Goal: Use online tool/utility: Utilize a website feature to perform a specific function

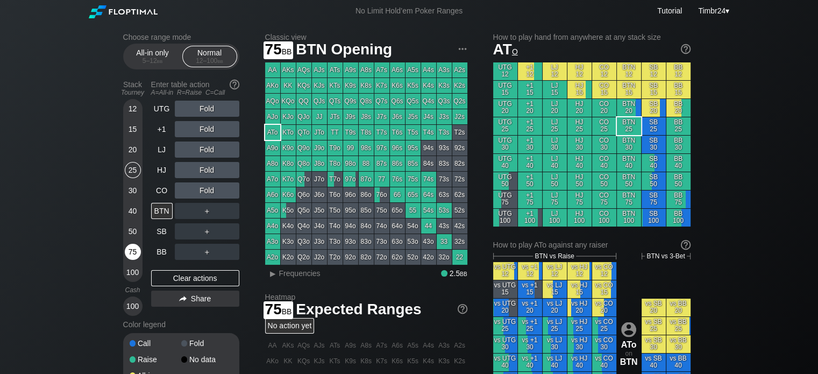
click at [125, 246] on div "75" at bounding box center [133, 254] width 16 height 20
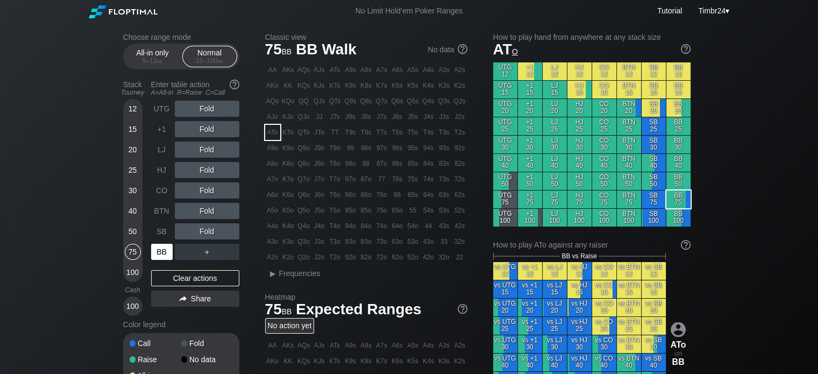
click at [161, 251] on div "BB" at bounding box center [162, 252] width 22 height 16
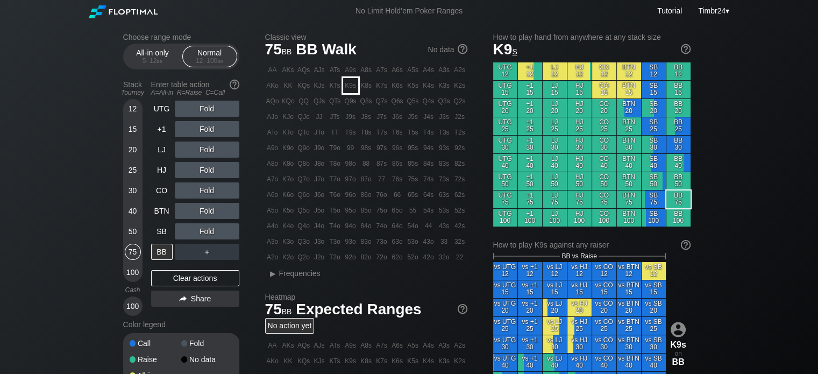
click at [351, 90] on div "K9s" at bounding box center [350, 85] width 15 height 15
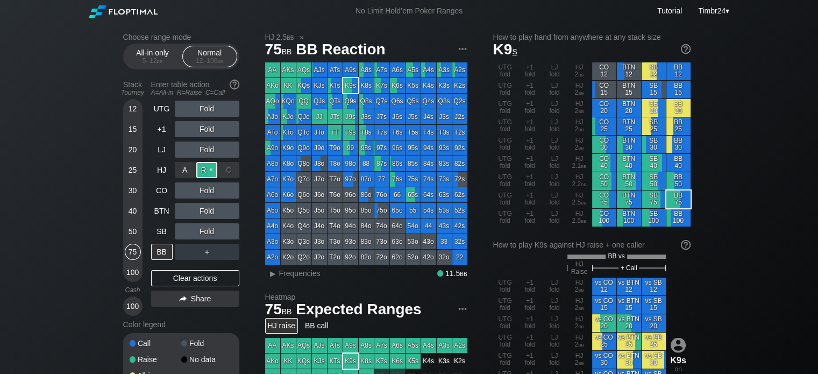
click at [206, 173] on div "R ✕" at bounding box center [206, 170] width 21 height 16
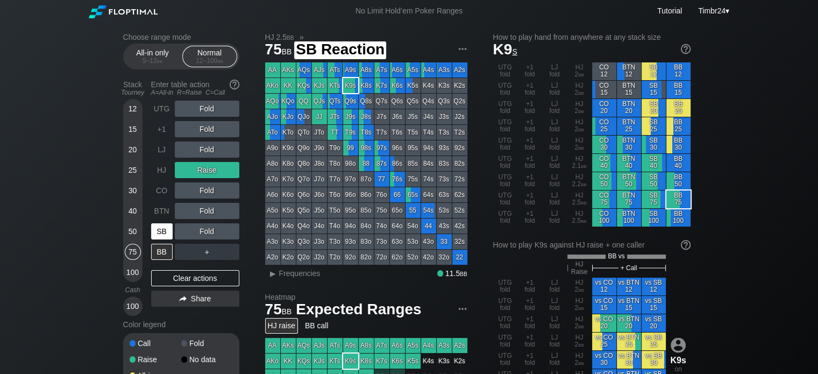
click at [163, 234] on div "SB" at bounding box center [162, 231] width 22 height 16
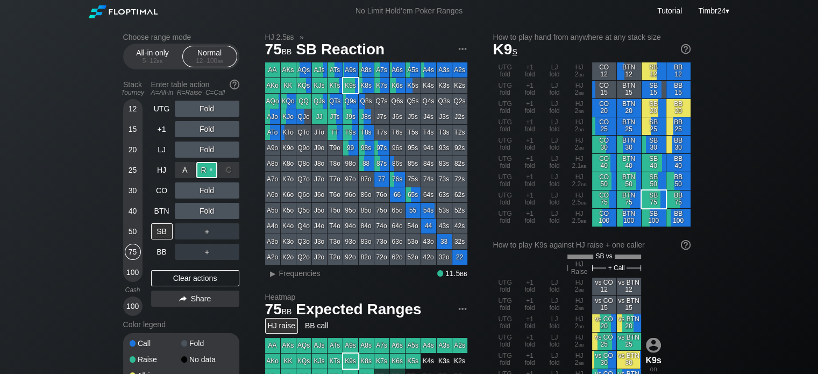
click at [204, 170] on div "R ✕" at bounding box center [206, 170] width 21 height 16
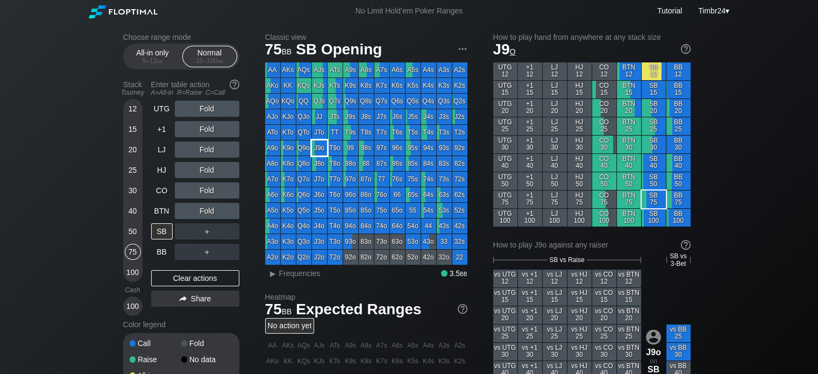
click at [318, 146] on div "J9o" at bounding box center [319, 147] width 15 height 15
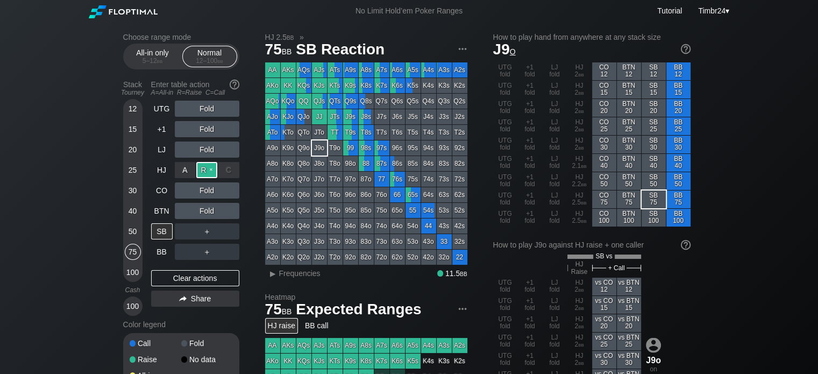
click at [204, 172] on div "R ✕" at bounding box center [206, 170] width 21 height 16
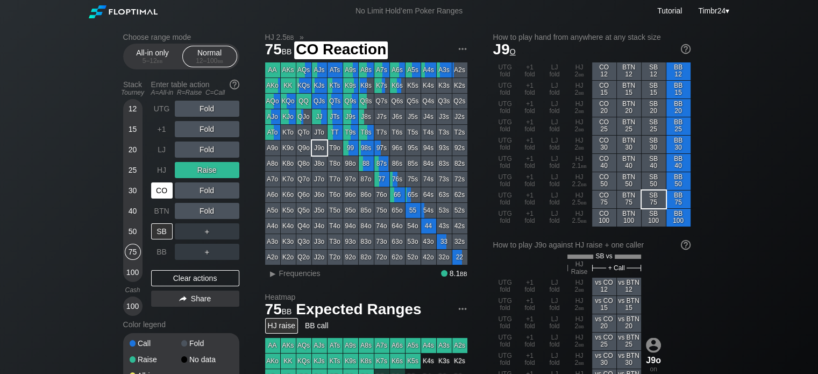
click at [161, 191] on div "CO" at bounding box center [162, 190] width 22 height 16
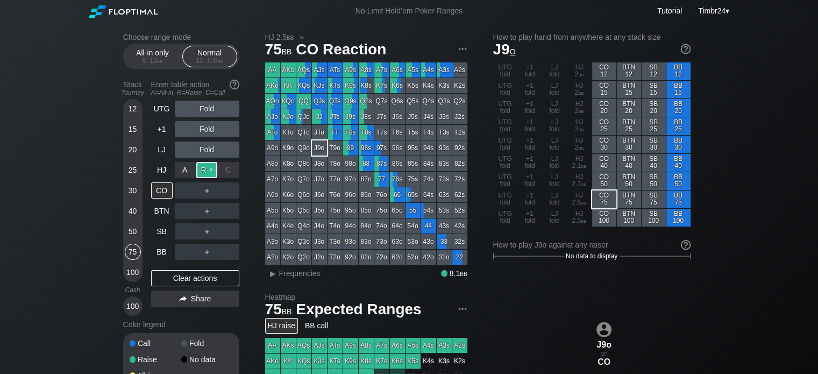
click at [208, 168] on div "R ✕" at bounding box center [206, 170] width 21 height 16
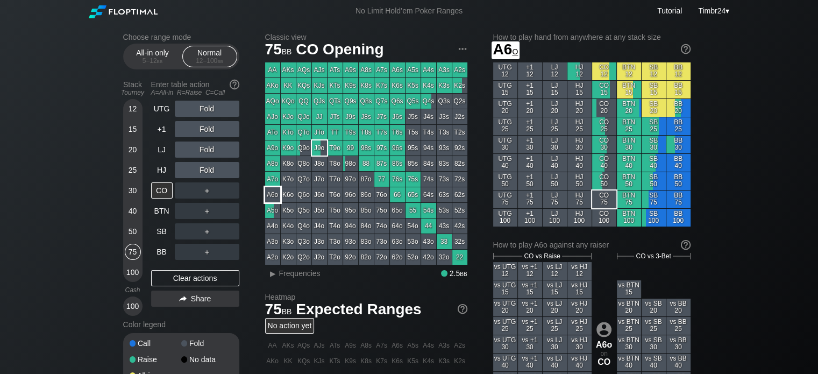
click at [272, 197] on div "A6o" at bounding box center [272, 194] width 15 height 15
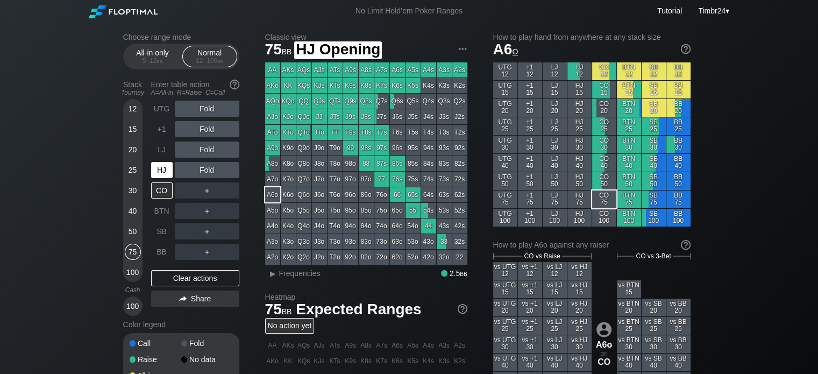
click at [167, 169] on div "HJ" at bounding box center [162, 170] width 22 height 16
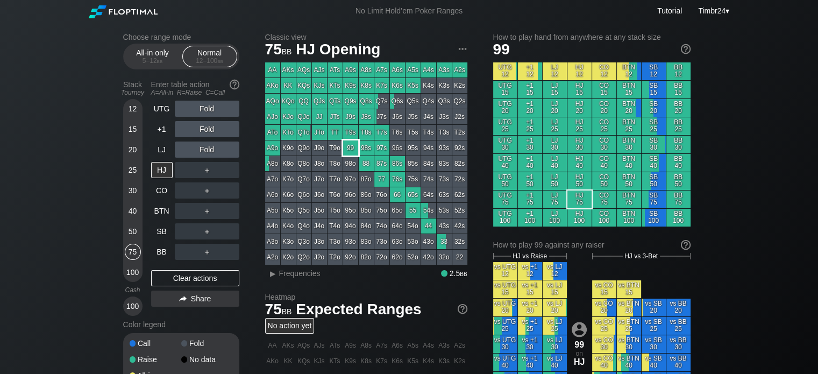
click at [353, 148] on div "99" at bounding box center [350, 147] width 15 height 15
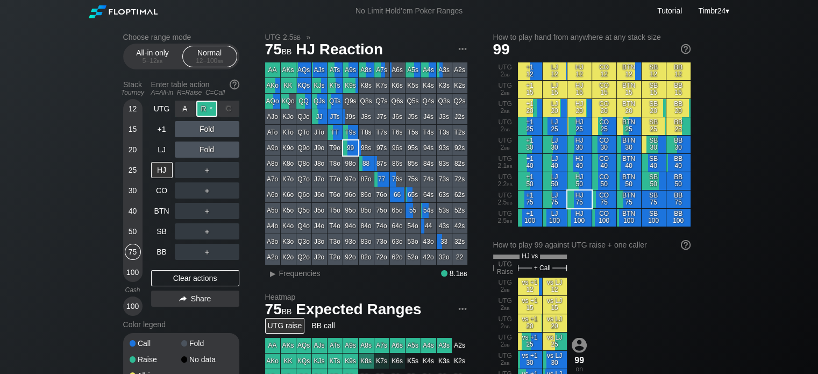
click at [206, 107] on div "R ✕" at bounding box center [206, 109] width 21 height 16
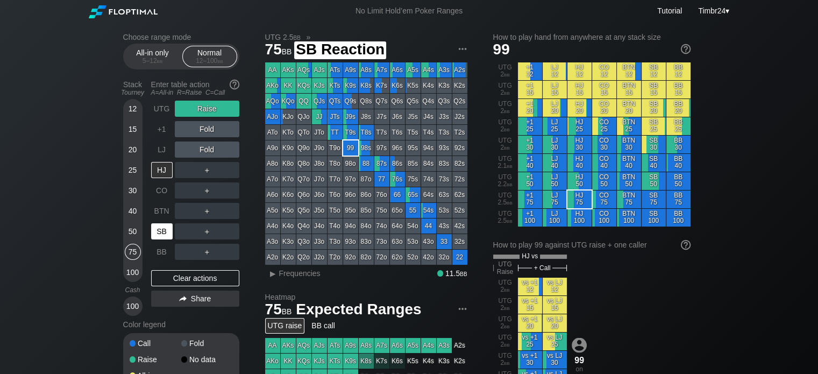
click at [162, 236] on div "SB" at bounding box center [162, 231] width 22 height 16
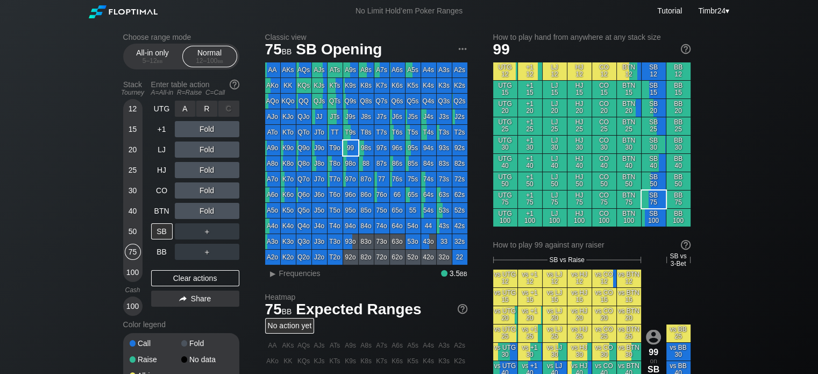
click at [205, 113] on div "R ✕" at bounding box center [206, 109] width 21 height 16
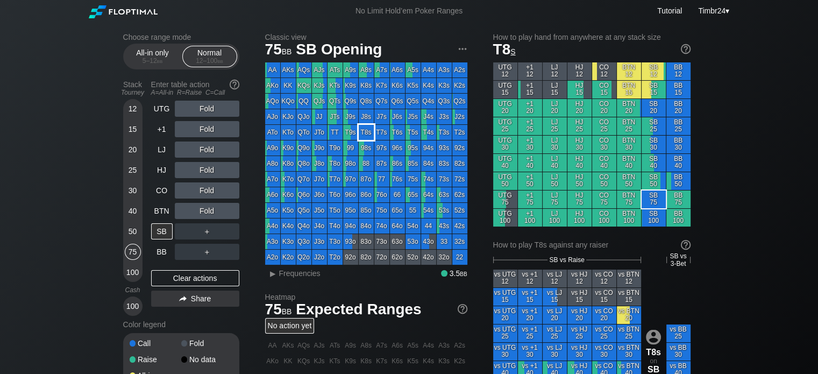
click at [367, 132] on div "T8s" at bounding box center [366, 132] width 15 height 15
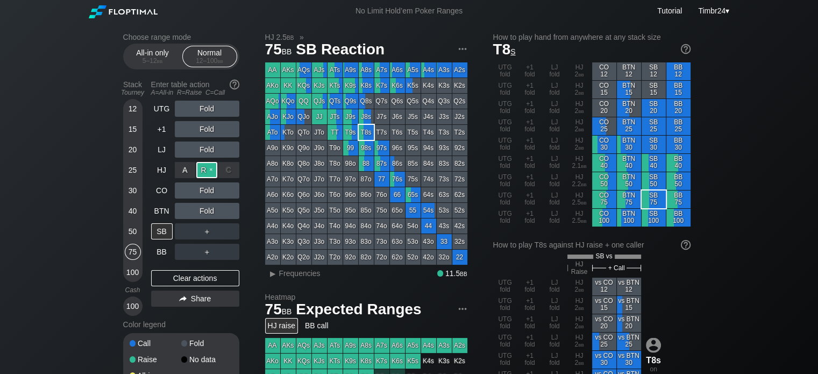
click at [204, 164] on div "R ✕" at bounding box center [206, 170] width 21 height 16
click at [225, 210] on div "C ✕" at bounding box center [228, 211] width 21 height 16
click at [231, 206] on div "C ✕" at bounding box center [228, 211] width 21 height 16
click at [211, 171] on div "R ✕" at bounding box center [206, 170] width 21 height 16
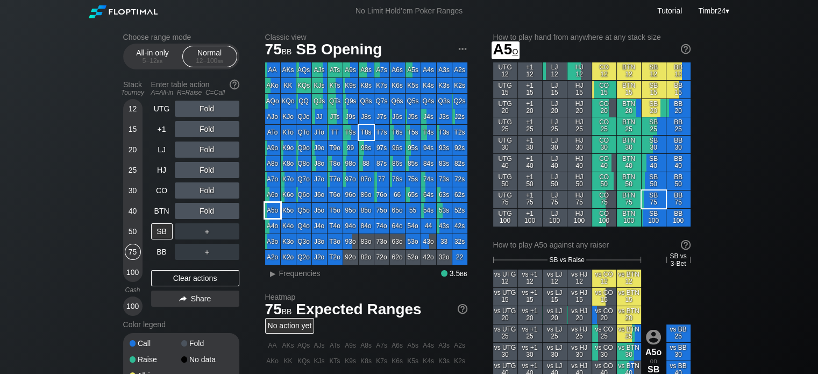
click at [274, 206] on div "A5o" at bounding box center [272, 210] width 15 height 15
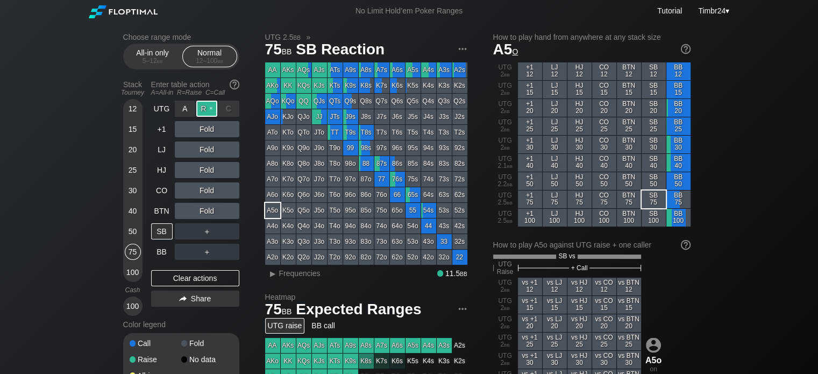
click at [206, 106] on div "R ✕" at bounding box center [206, 109] width 21 height 16
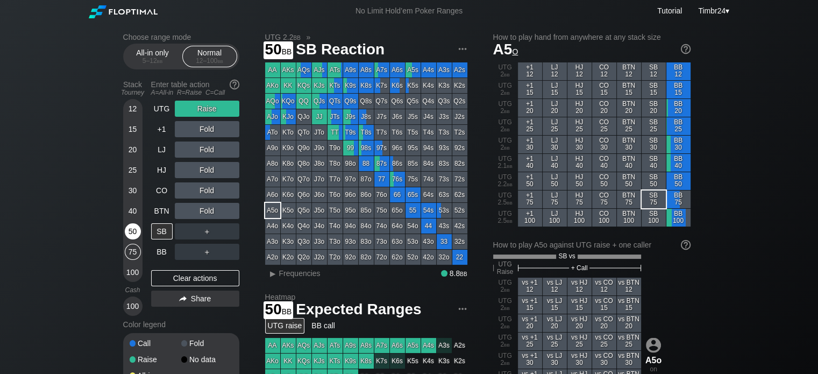
click at [131, 230] on div "50" at bounding box center [133, 231] width 16 height 16
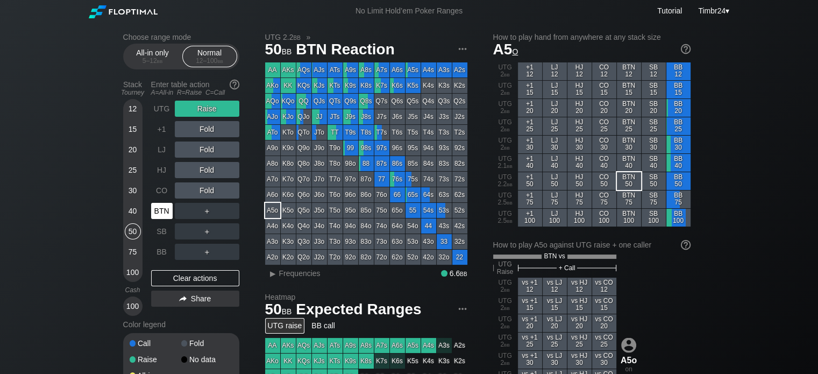
click at [158, 206] on div "BTN" at bounding box center [162, 211] width 22 height 16
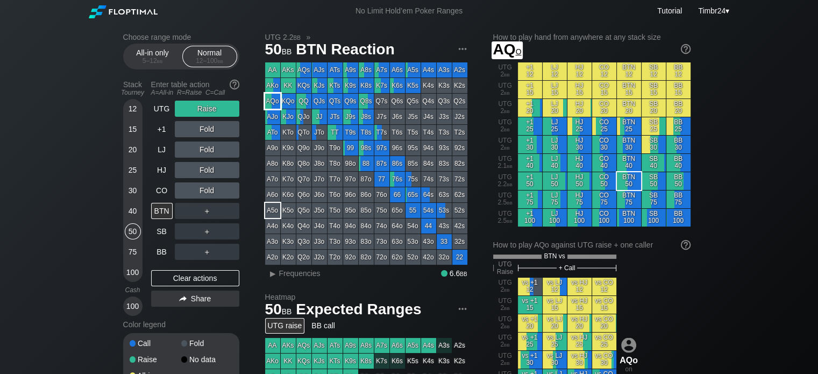
click at [270, 104] on div "AQo" at bounding box center [272, 101] width 15 height 15
